Goal: Task Accomplishment & Management: Manage account settings

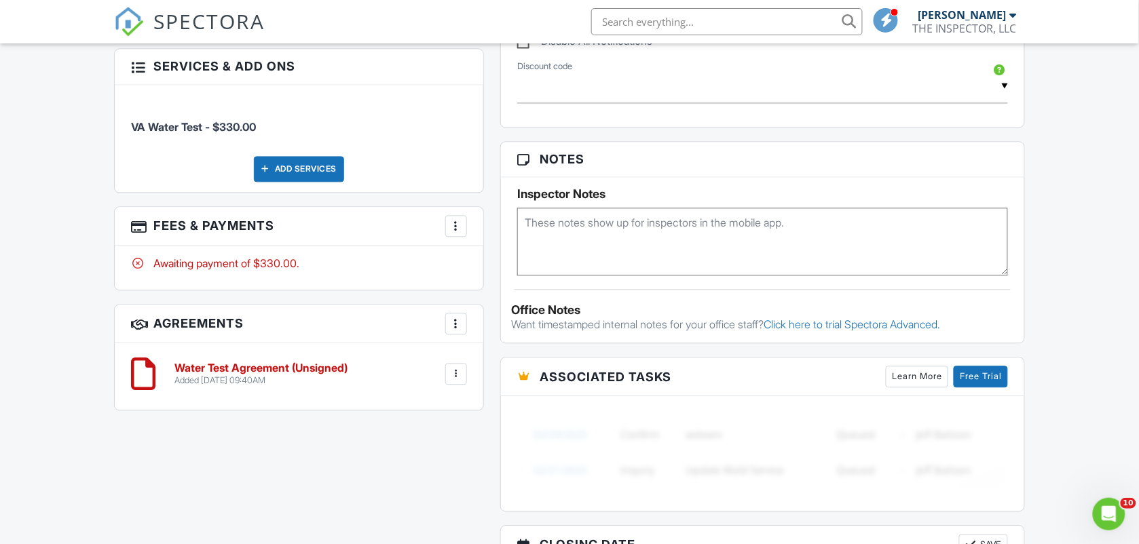
click at [458, 227] on div at bounding box center [456, 226] width 14 height 14
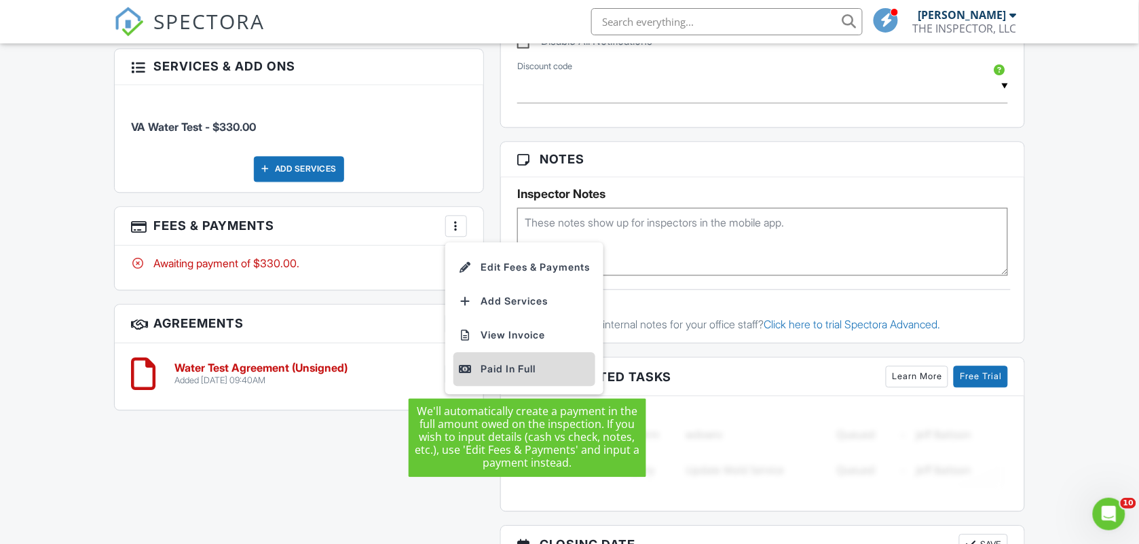
click at [516, 371] on div "Paid In Full" at bounding box center [524, 369] width 131 height 16
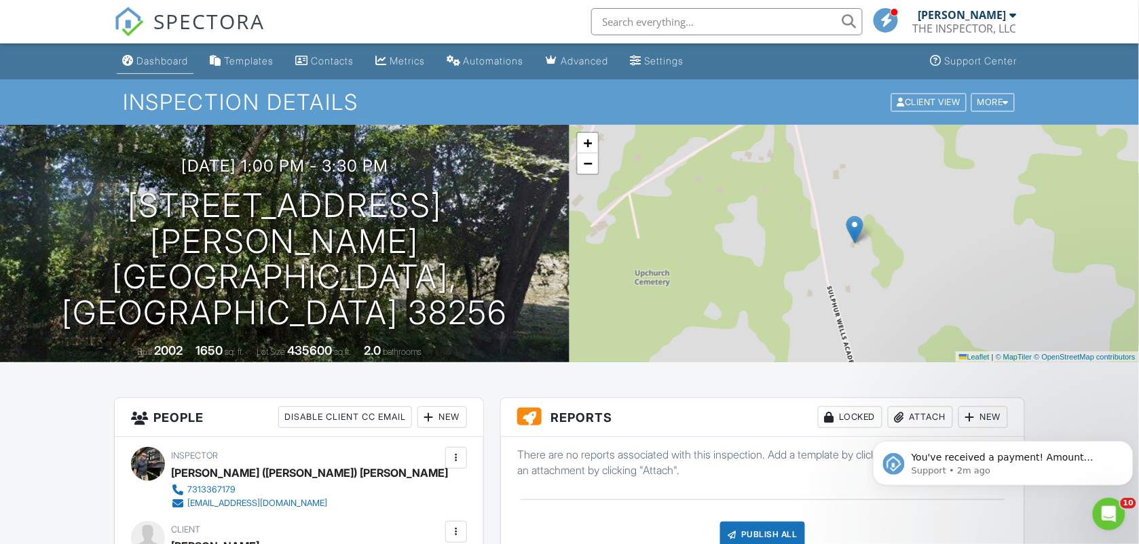
click at [160, 52] on link "Dashboard" at bounding box center [155, 61] width 77 height 25
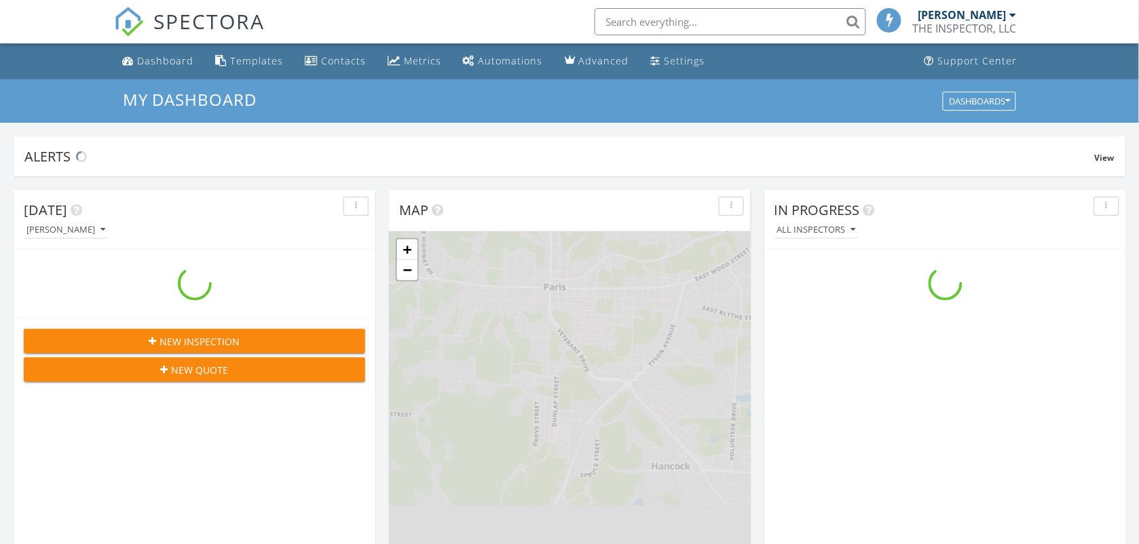
scroll to position [1261, 1165]
